Goal: Obtain resource: Download file/media

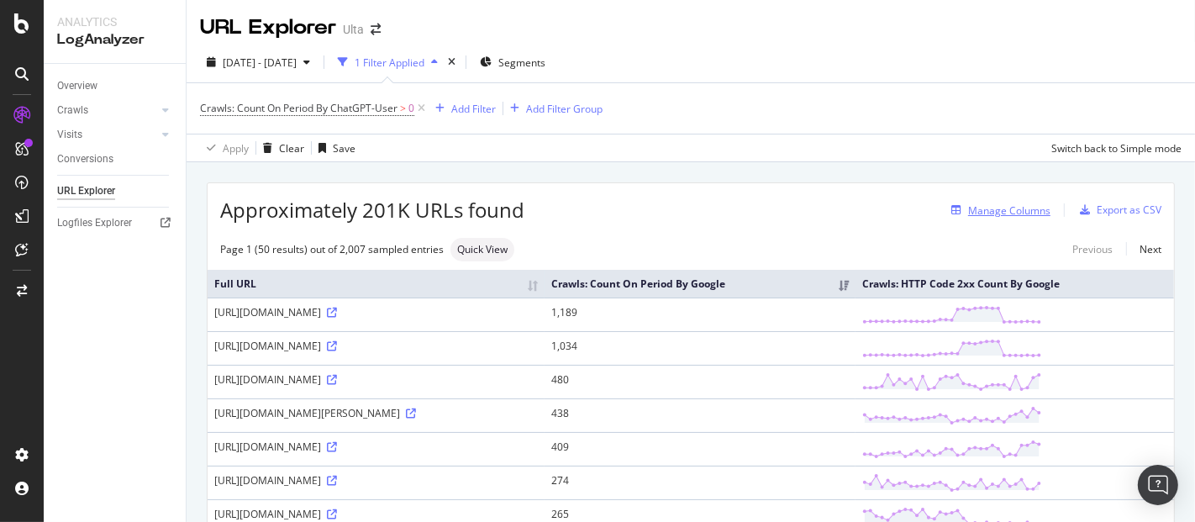
click at [996, 213] on div "Manage Columns" at bounding box center [1009, 210] width 82 height 14
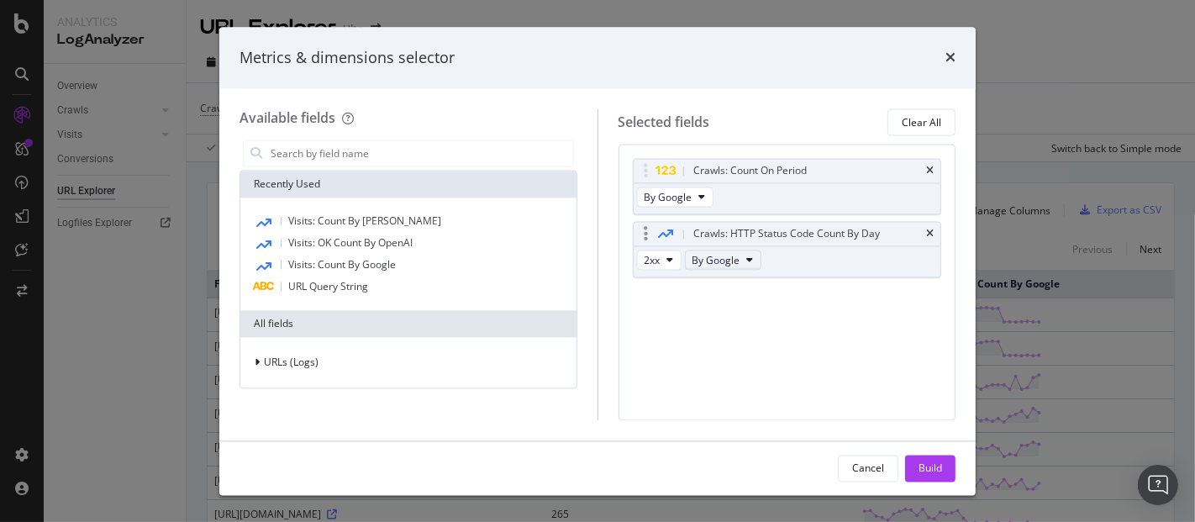
click at [749, 264] on icon "modal" at bounding box center [750, 260] width 7 height 10
click at [744, 327] on span "By ChatGPT-User" at bounding box center [763, 325] width 133 height 15
click at [706, 193] on button "By Google" at bounding box center [675, 197] width 76 height 20
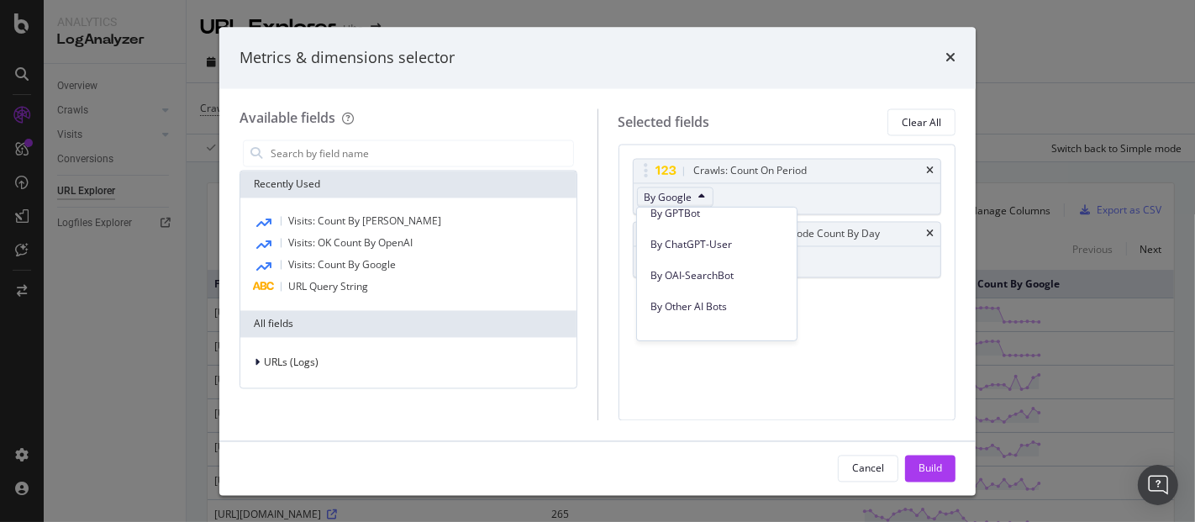
scroll to position [478, 0]
click at [708, 239] on span "By ChatGPT-User" at bounding box center [716, 245] width 133 height 15
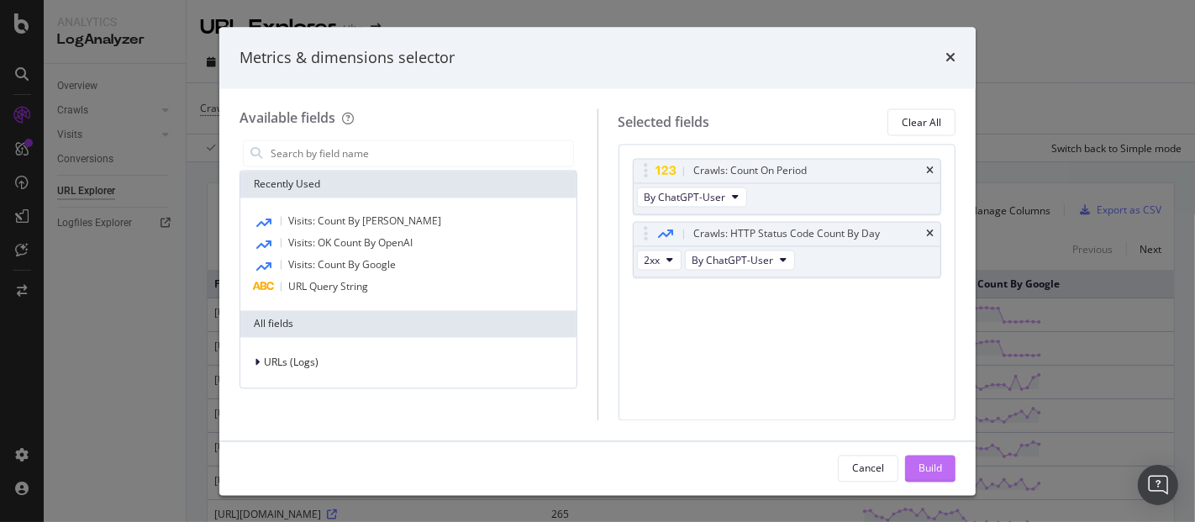
click at [930, 479] on div "Build" at bounding box center [930, 467] width 24 height 25
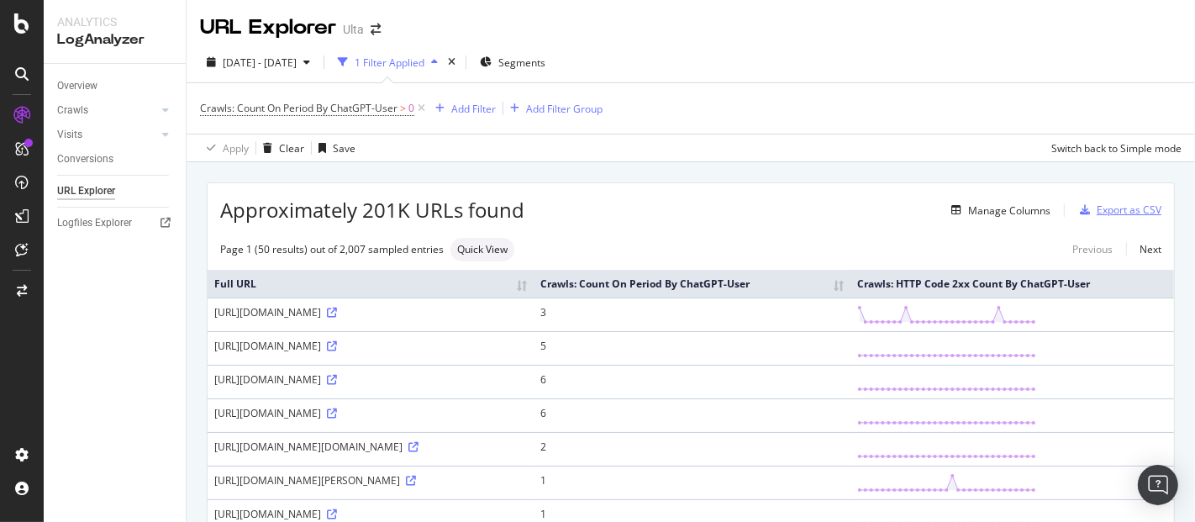
click at [1097, 203] on div "Export as CSV" at bounding box center [1129, 210] width 65 height 14
click at [545, 59] on span "Segments" at bounding box center [521, 62] width 47 height 14
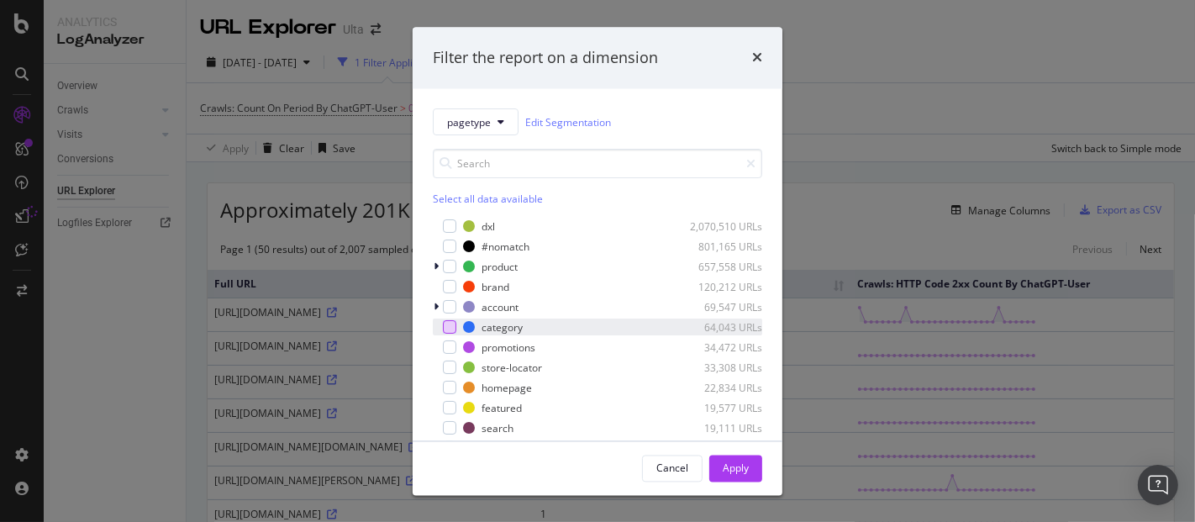
click at [447, 329] on div "modal" at bounding box center [449, 327] width 13 height 13
click at [739, 464] on div "Apply" at bounding box center [736, 467] width 26 height 14
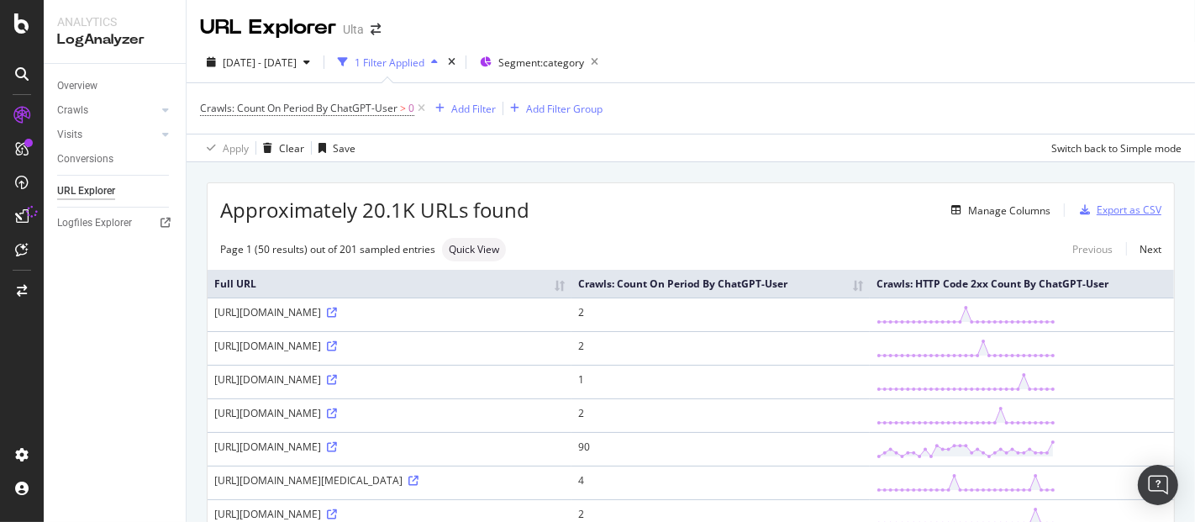
click at [1109, 200] on div "Export as CSV" at bounding box center [1117, 209] width 88 height 25
click at [99, 285] on div "DataExports" at bounding box center [95, 286] width 66 height 17
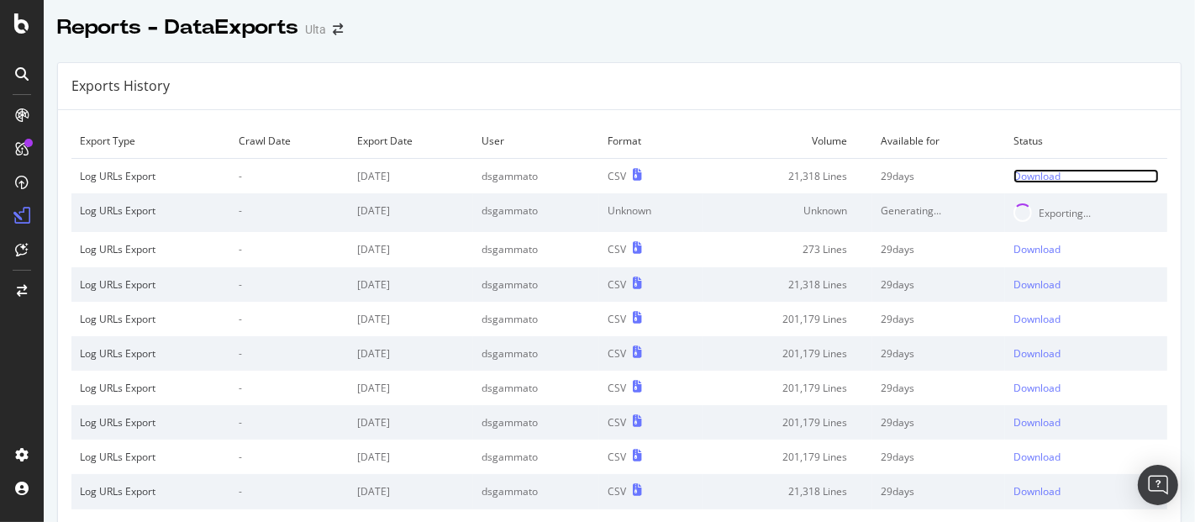
click at [1017, 174] on div "Download" at bounding box center [1036, 176] width 47 height 14
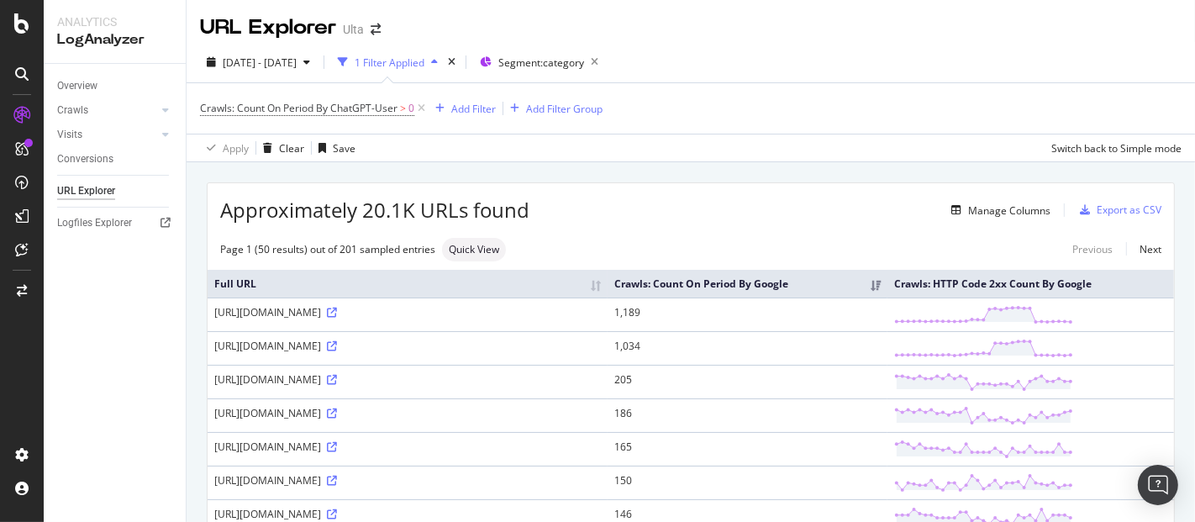
click at [835, 278] on th "Crawls: Count On Period By Google" at bounding box center [748, 284] width 280 height 28
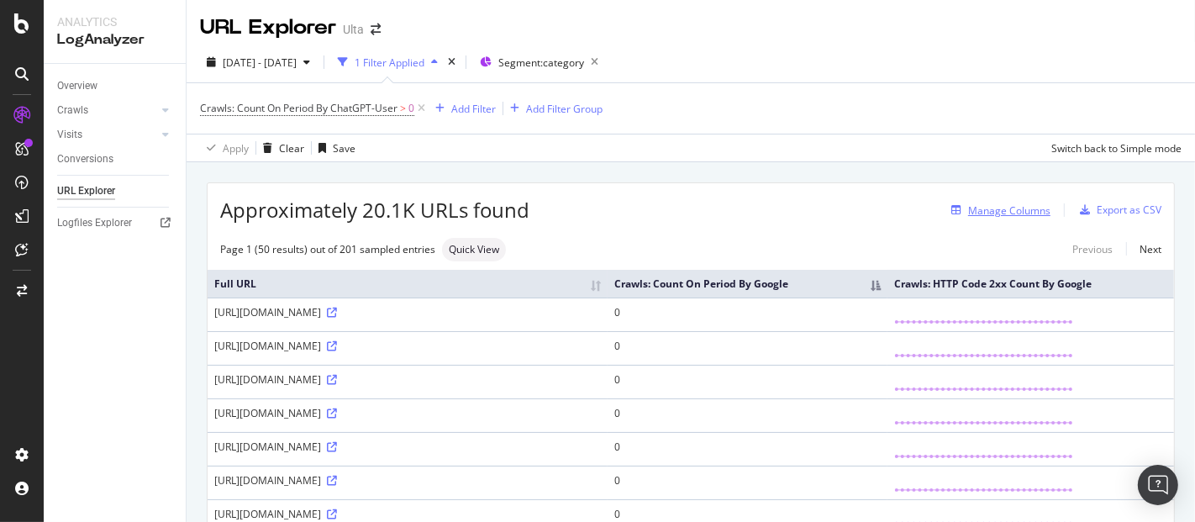
click at [1001, 208] on div "Manage Columns" at bounding box center [1009, 210] width 82 height 14
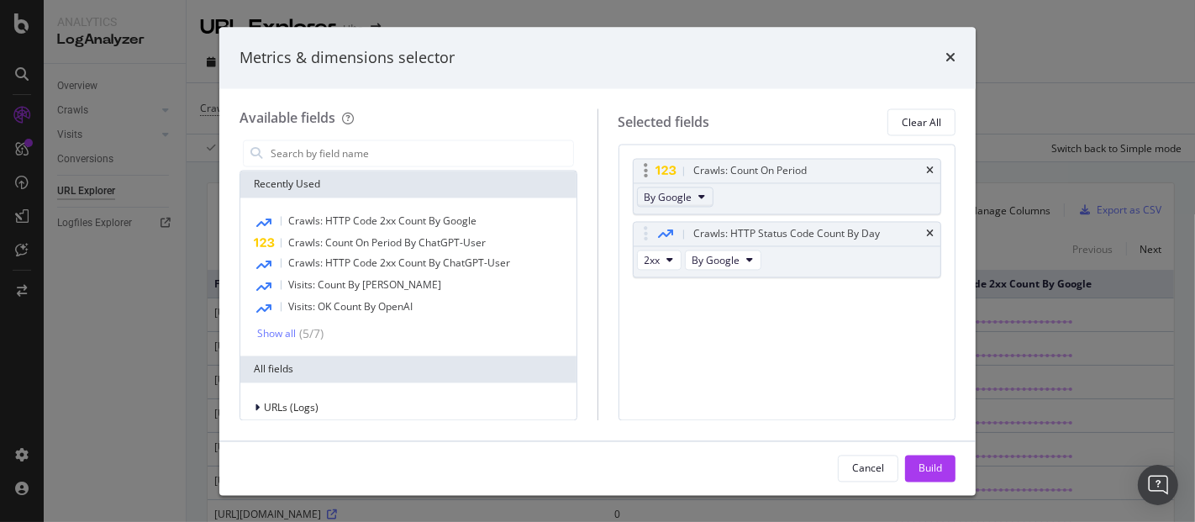
click at [703, 200] on button "By Google" at bounding box center [675, 197] width 76 height 20
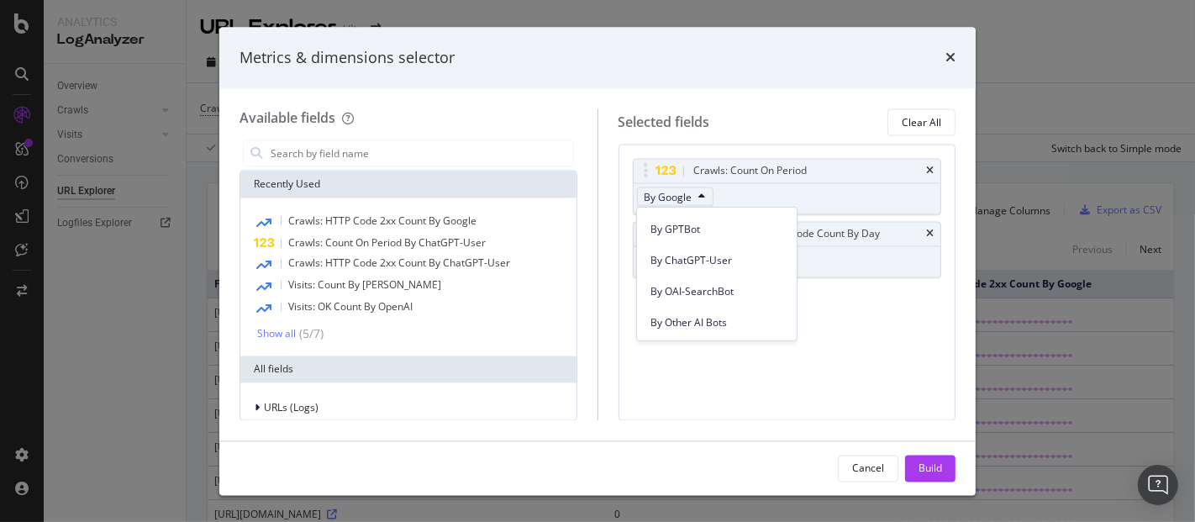
scroll to position [468, 0]
click at [684, 245] on div "By ChatGPT-User" at bounding box center [717, 256] width 160 height 24
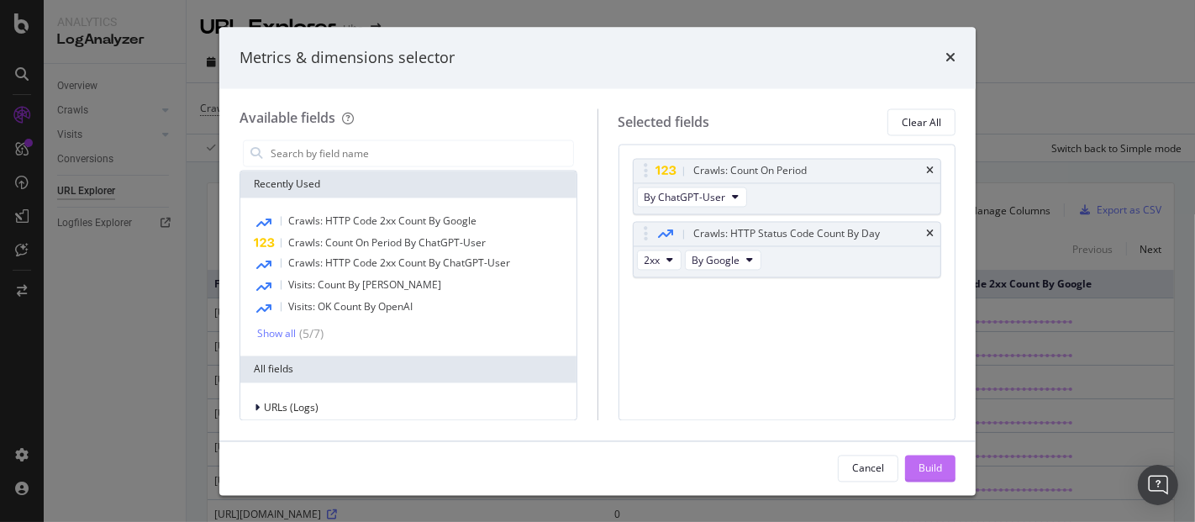
click at [914, 462] on button "Build" at bounding box center [930, 468] width 50 height 27
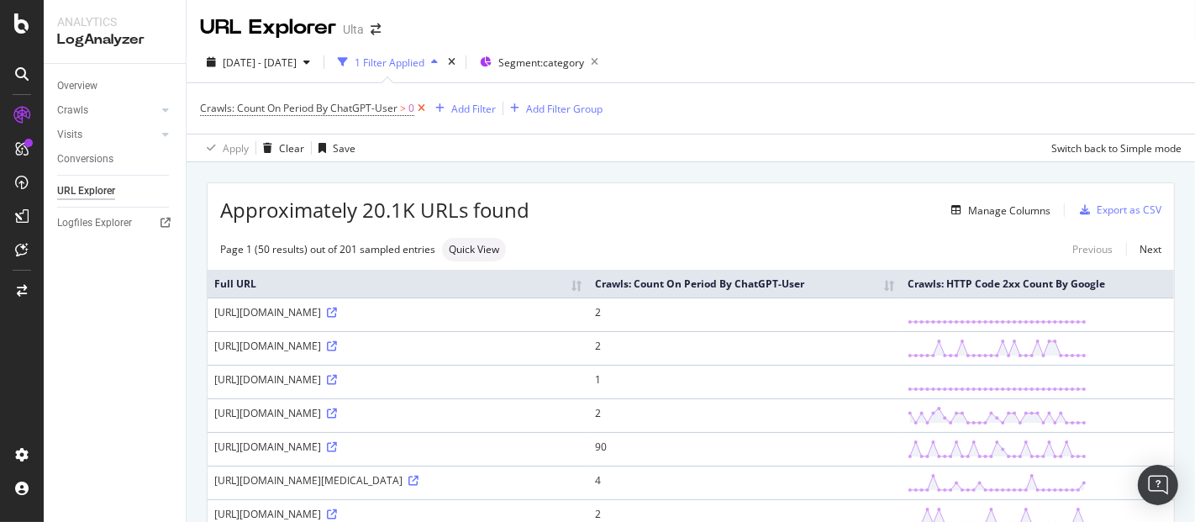
click at [425, 105] on icon at bounding box center [421, 108] width 14 height 17
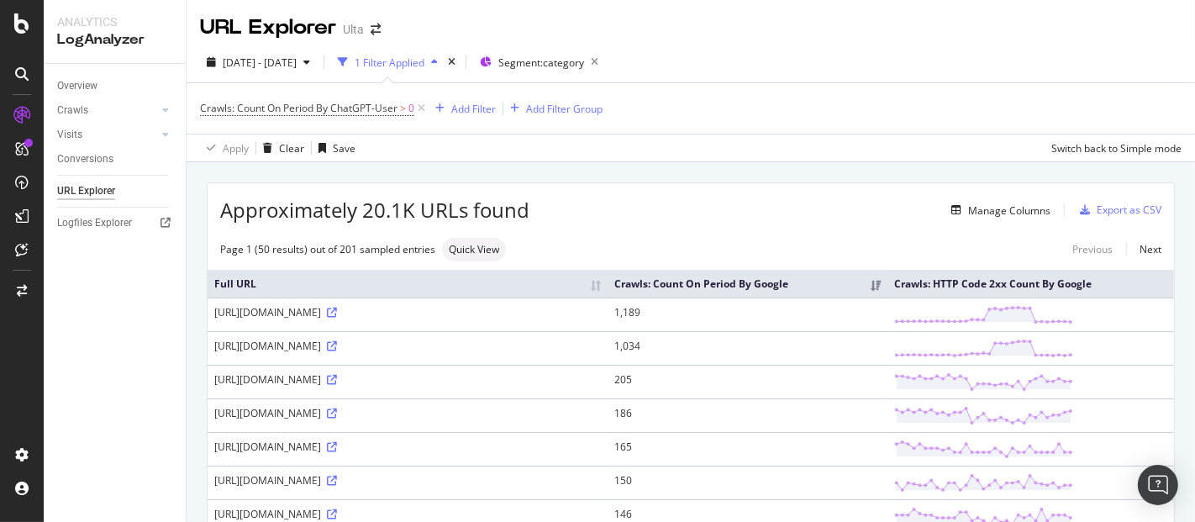
click at [842, 276] on th "Crawls: Count On Period By Google" at bounding box center [748, 284] width 280 height 28
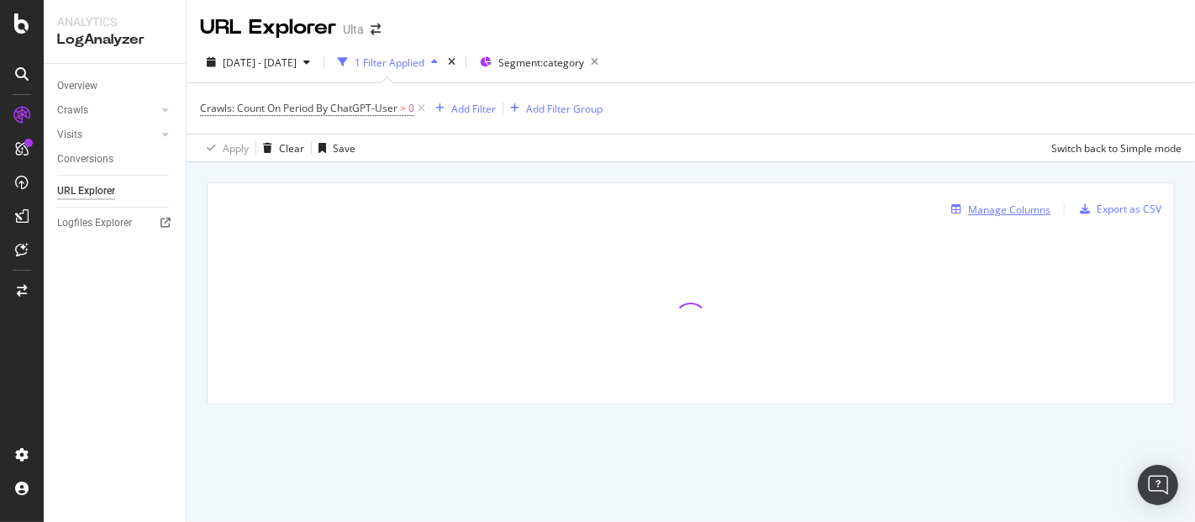
click at [1021, 210] on div "Manage Columns" at bounding box center [1009, 210] width 82 height 14
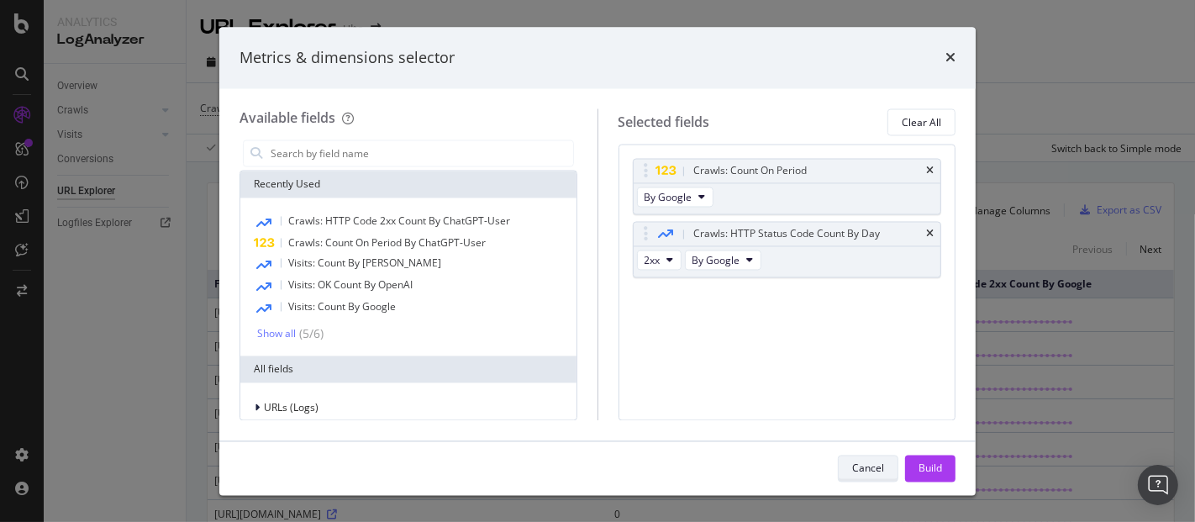
click at [857, 474] on div "Cancel" at bounding box center [868, 467] width 32 height 14
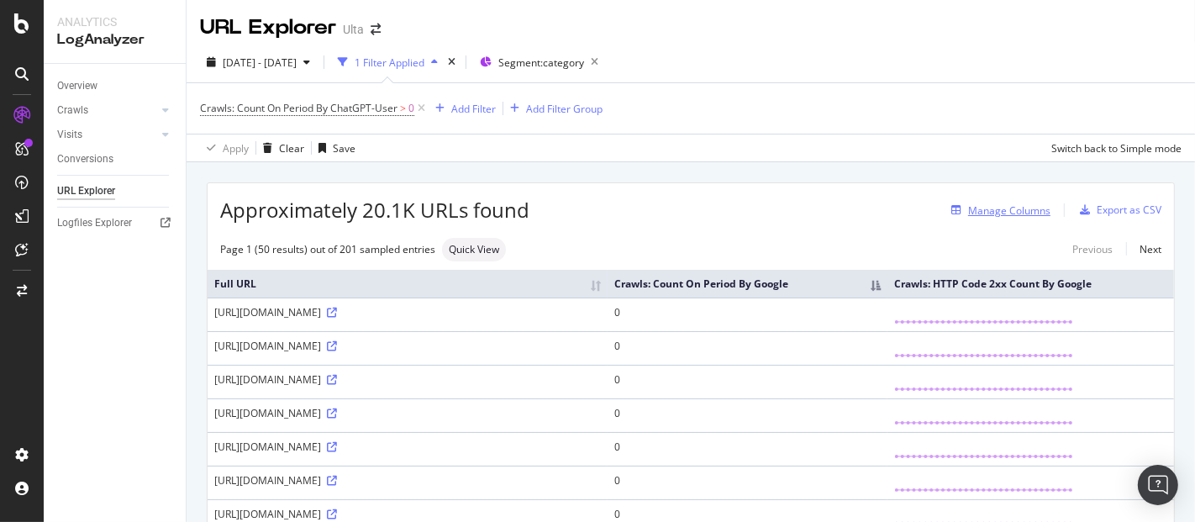
click at [993, 211] on div "Manage Columns" at bounding box center [1009, 210] width 82 height 14
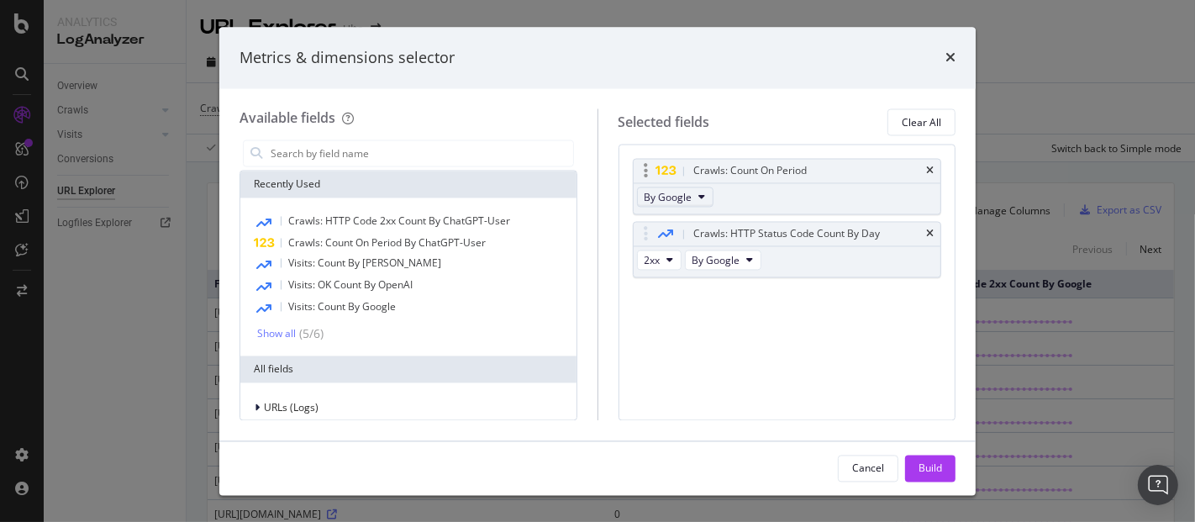
click at [701, 197] on icon "modal" at bounding box center [702, 197] width 7 height 10
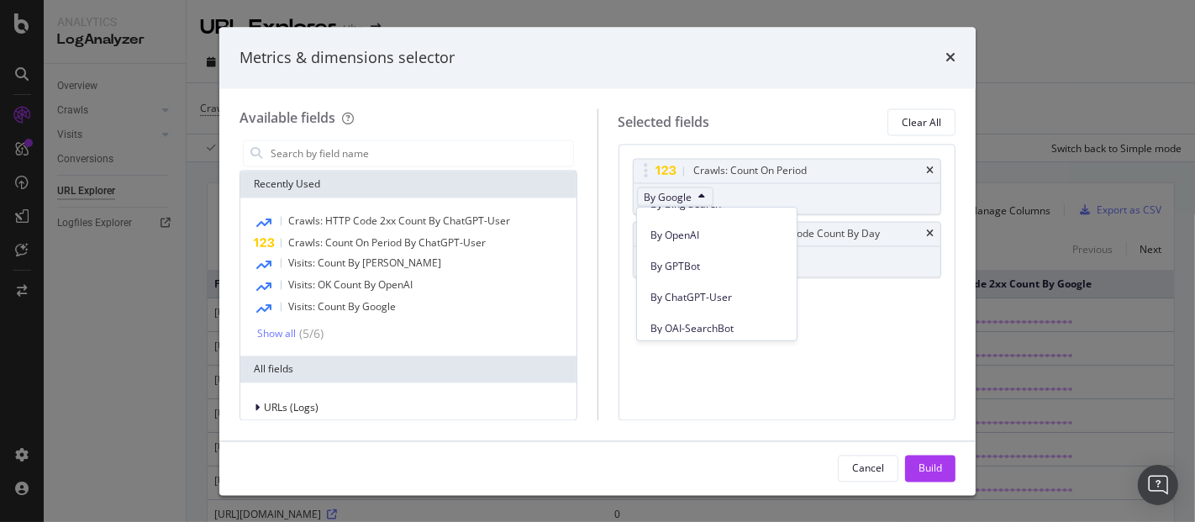
scroll to position [429, 0]
click at [733, 292] on span "By ChatGPT-User" at bounding box center [716, 294] width 133 height 15
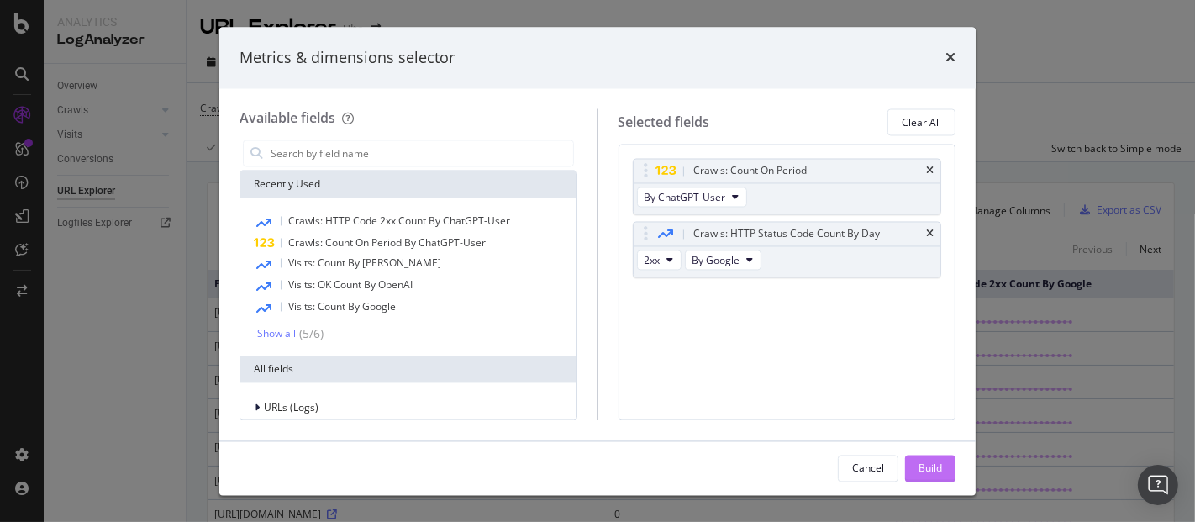
click at [917, 469] on button "Build" at bounding box center [930, 468] width 50 height 27
